Goal: Task Accomplishment & Management: Manage account settings

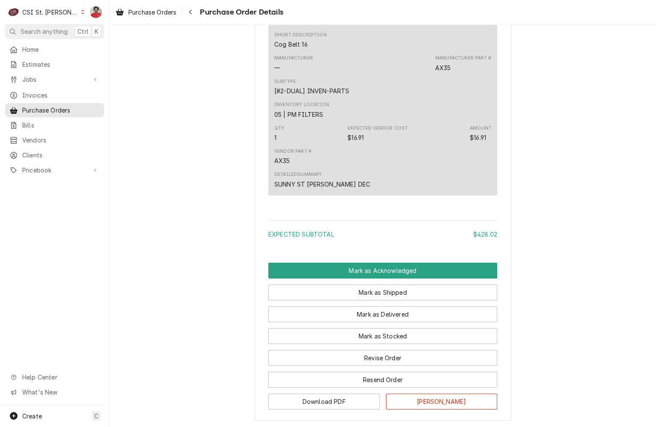
scroll to position [2822, 0]
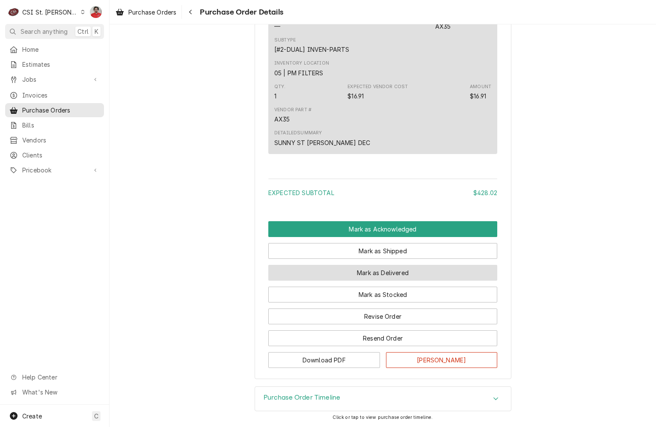
click at [391, 273] on button "Mark as Delivered" at bounding box center [382, 273] width 229 height 16
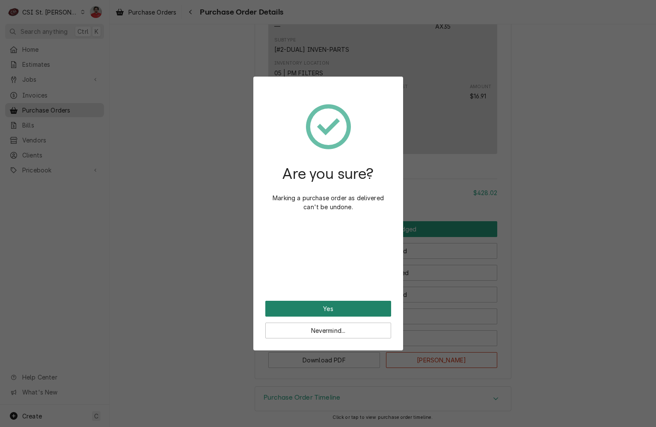
click at [349, 308] on button "Yes" at bounding box center [328, 309] width 126 height 16
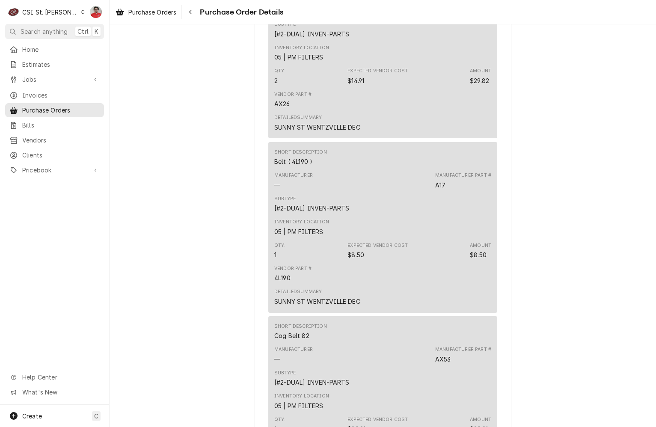
scroll to position [2864, 0]
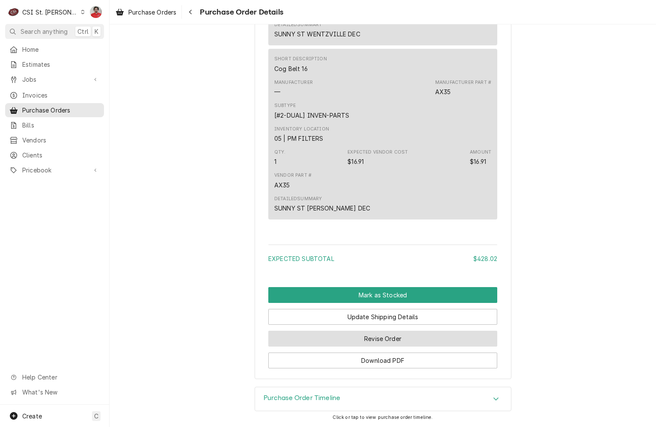
click at [343, 337] on button "Revise Order" at bounding box center [382, 339] width 229 height 16
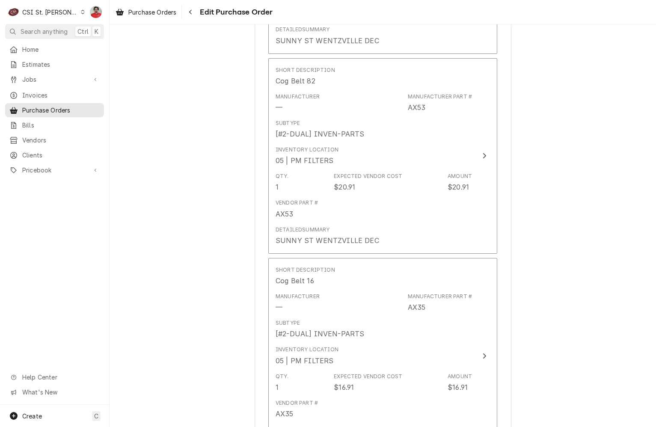
scroll to position [3166, 0]
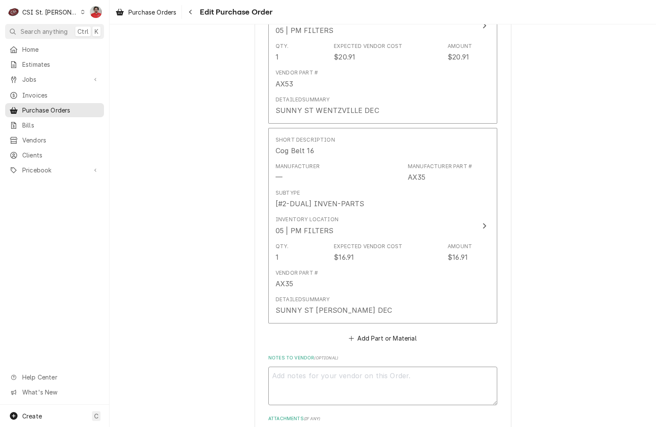
click at [329, 367] on textarea "Notes to Vendor ( optional )" at bounding box center [382, 386] width 229 height 39
type textarea "x"
type textarea "w"
type textarea "x"
type textarea "wai"
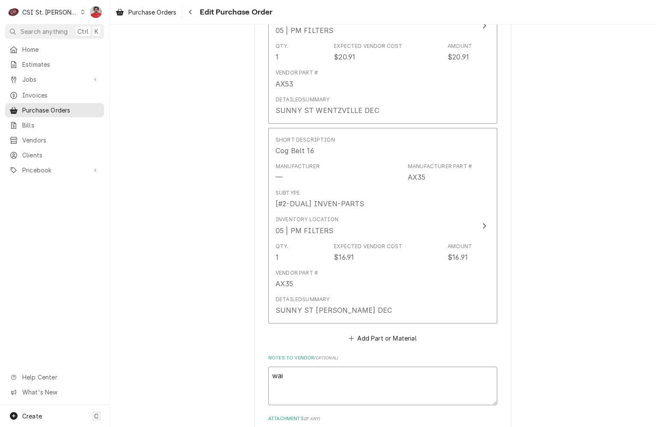
type textarea "x"
type textarea "wait"
type textarea "x"
type textarea "waiti"
type textarea "x"
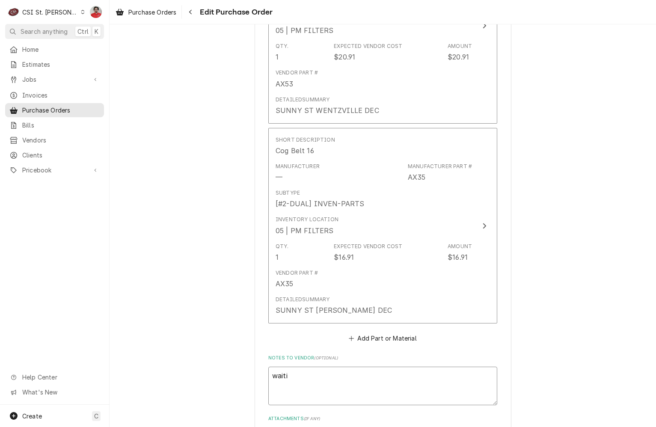
type textarea "waitin"
type textarea "x"
type textarea "waiting"
type textarea "x"
type textarea "waiting"
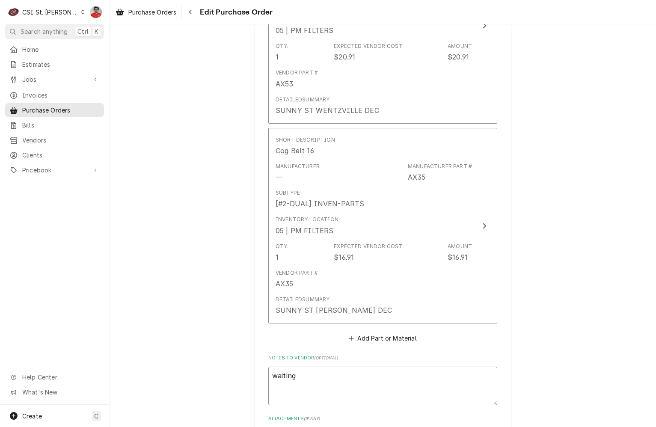
type textarea "x"
type textarea "waiting f"
type textarea "x"
type textarea "waiting fo"
type textarea "x"
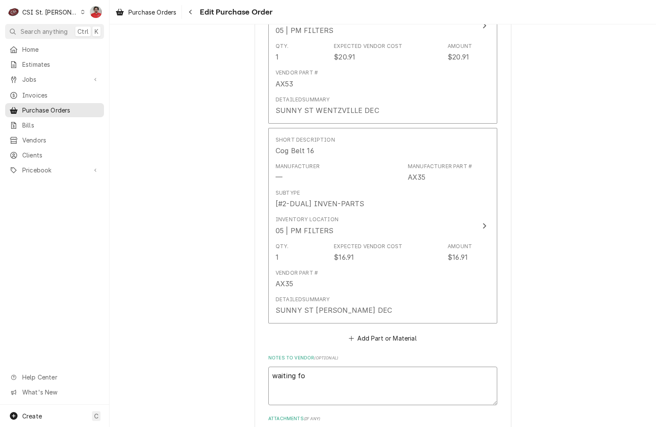
type textarea "waiting for"
type textarea "x"
type textarea "waiting for"
type textarea "x"
type textarea "waiting for A"
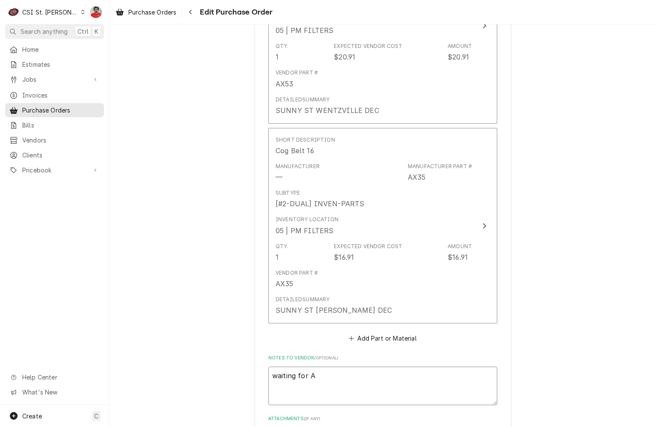
type textarea "x"
type textarea "waiting for AX"
type textarea "x"
type textarea "waiting for AX2"
type textarea "x"
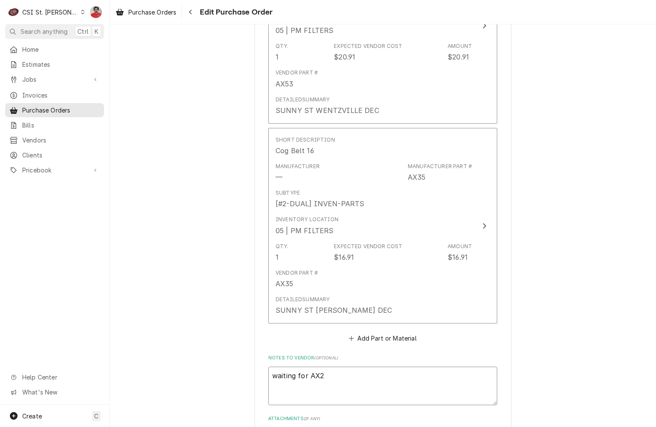
type textarea "waiting for AX24"
type textarea "x"
type textarea "waiting for tAX24"
type textarea "x"
type textarea "waiting for thAX24"
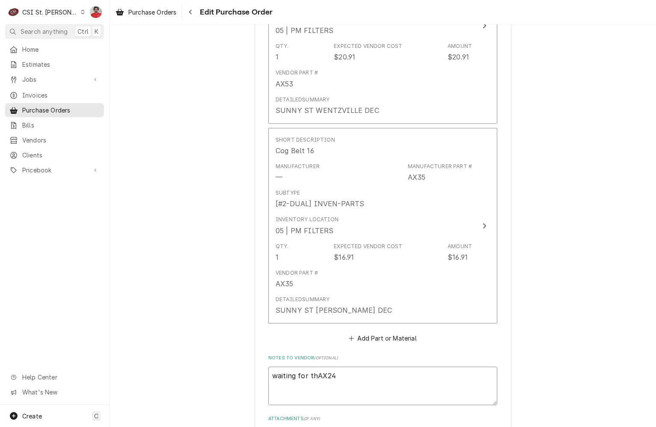
type textarea "x"
type textarea "waiting for thrAX24"
type textarea "x"
type textarea "waiting for threAX24"
type textarea "x"
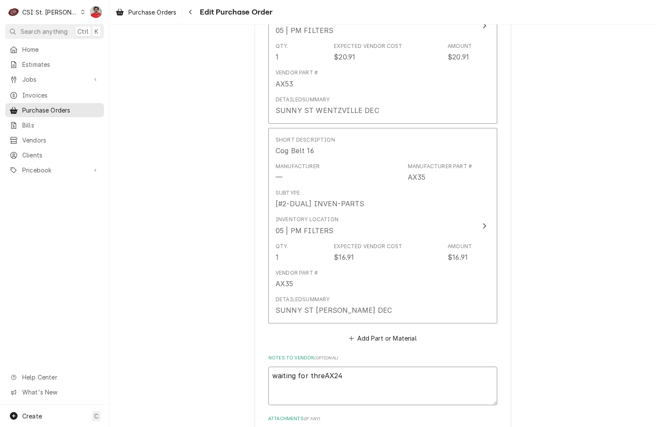
type textarea "waiting for threeAX24"
type textarea "x"
type textarea "waiting for three AX24"
type textarea "x"
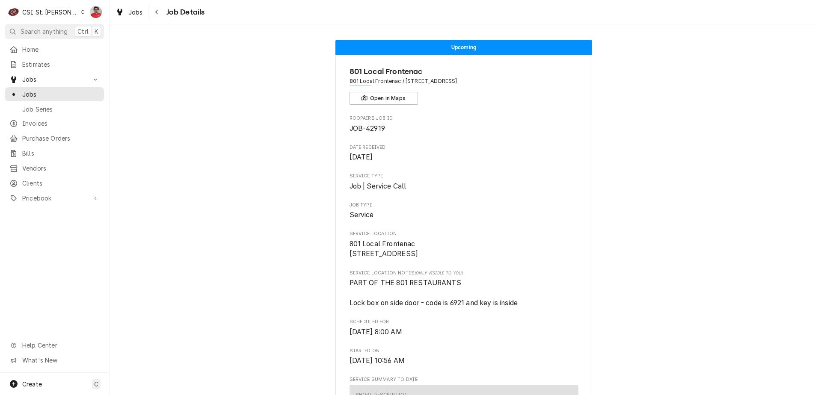
scroll to position [2463, 0]
